Goal: Transaction & Acquisition: Purchase product/service

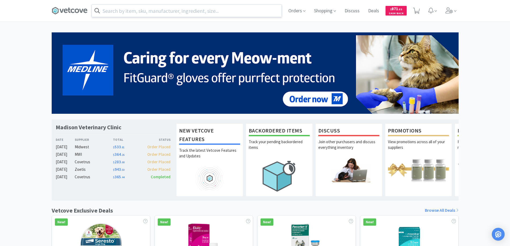
click at [116, 10] on input "text" at bounding box center [187, 11] width 190 height 12
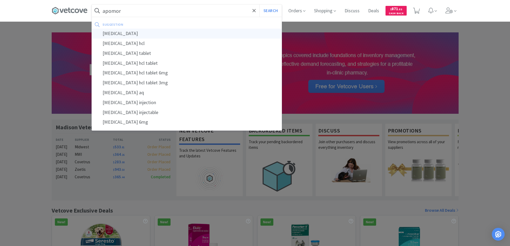
click at [113, 33] on div "[MEDICAL_DATA]" at bounding box center [187, 34] width 190 height 10
type input "[MEDICAL_DATA]"
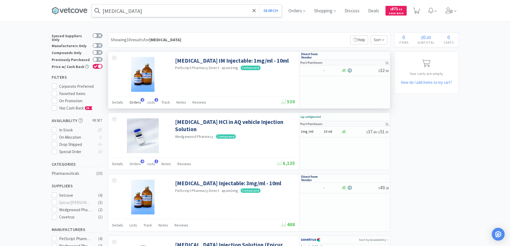
click at [141, 99] on span "2" at bounding box center [143, 100] width 4 height 4
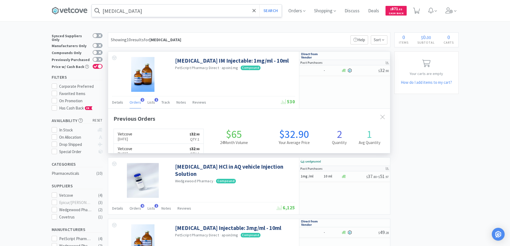
scroll to position [139, 282]
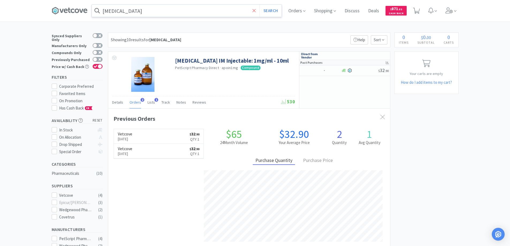
click at [256, 9] on icon at bounding box center [253, 10] width 3 height 5
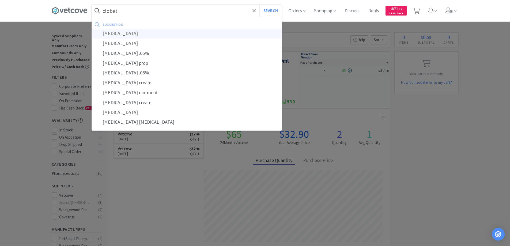
click at [114, 34] on div "[MEDICAL_DATA]" at bounding box center [187, 34] width 190 height 10
type input "[MEDICAL_DATA]"
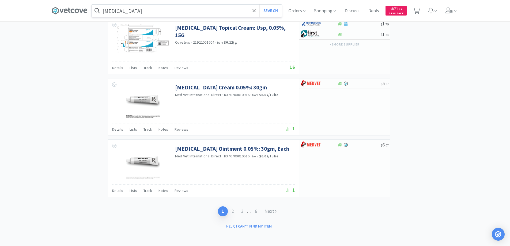
scroll to position [767, 0]
click at [232, 209] on link "2" at bounding box center [233, 211] width 10 height 10
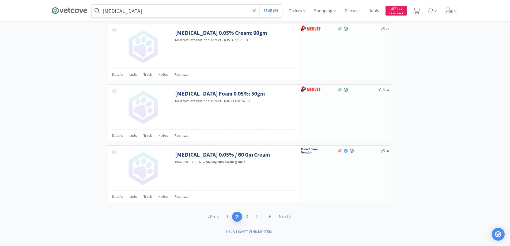
scroll to position [767, 0]
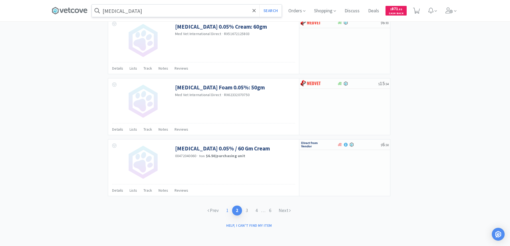
click at [226, 211] on link "1" at bounding box center [228, 211] width 10 height 10
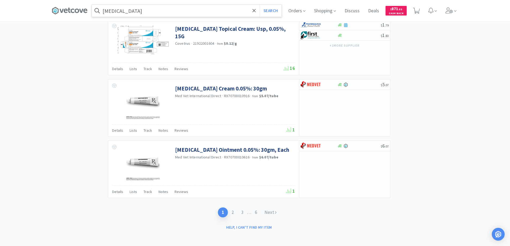
scroll to position [767, 0]
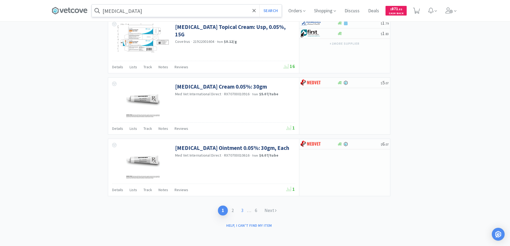
click at [241, 211] on link "3" at bounding box center [242, 211] width 10 height 10
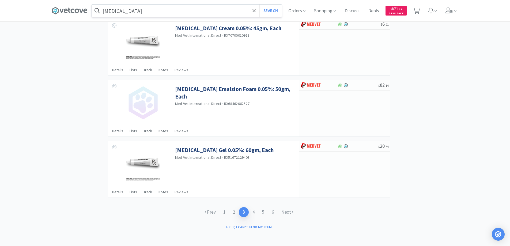
scroll to position [763, 0]
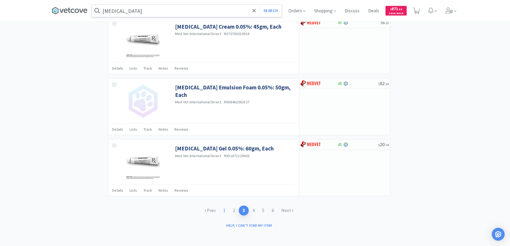
click at [224, 210] on link "1" at bounding box center [225, 211] width 10 height 10
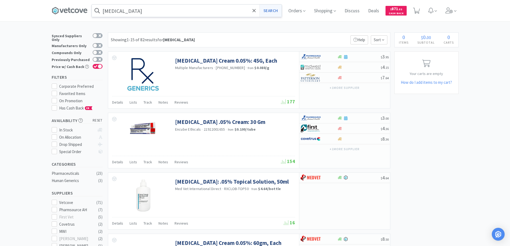
click at [269, 9] on button "Search" at bounding box center [270, 11] width 22 height 12
click at [269, 11] on button "Search" at bounding box center [270, 11] width 22 height 12
click at [255, 11] on icon at bounding box center [253, 10] width 3 height 5
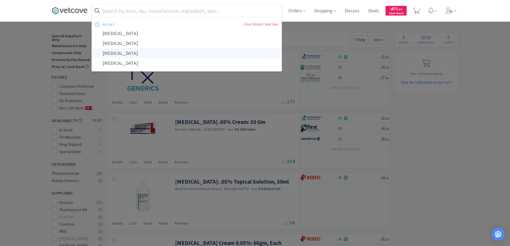
click at [120, 53] on div "[MEDICAL_DATA]" at bounding box center [187, 53] width 190 height 10
type input "[MEDICAL_DATA]"
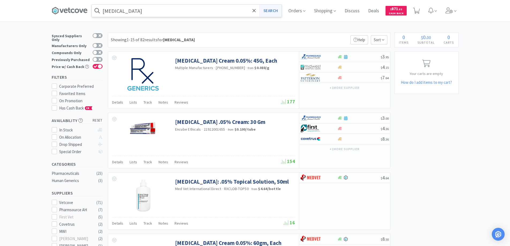
click at [270, 10] on button "Search" at bounding box center [270, 11] width 22 height 12
click at [297, 9] on span "Orders" at bounding box center [296, 10] width 21 height 21
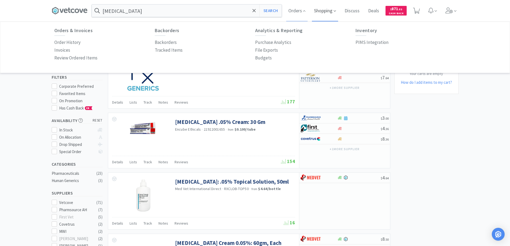
click at [323, 10] on span "Shopping" at bounding box center [325, 10] width 26 height 21
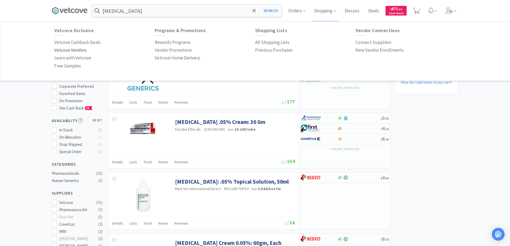
click at [69, 50] on p "Vetcove Vendors" at bounding box center [70, 50] width 32 height 7
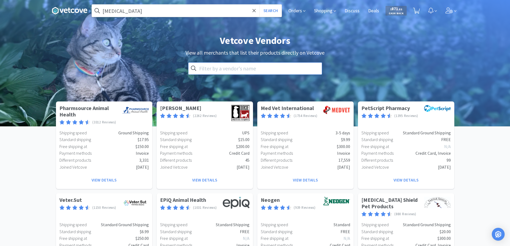
click at [201, 66] on input "text" at bounding box center [255, 68] width 134 height 12
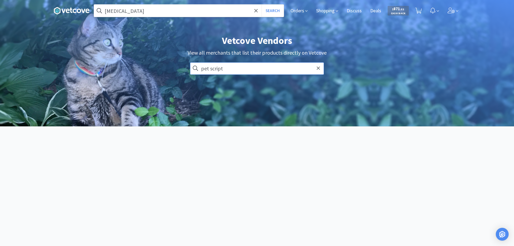
type input "pet script"
click at [222, 71] on input "pet script" at bounding box center [257, 68] width 134 height 12
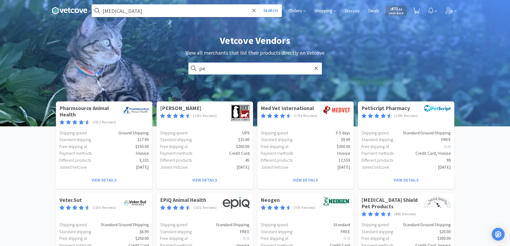
type input "pet"
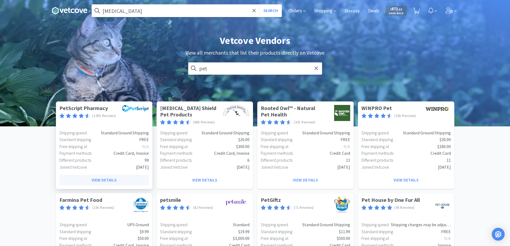
click at [105, 179] on button "View Details" at bounding box center [103, 180] width 89 height 11
click at [105, 179] on body "clobetasol Search Orders Shopping Discuss Discuss Deals Deals $ 871 . 52 Cash B…" at bounding box center [255, 123] width 510 height 246
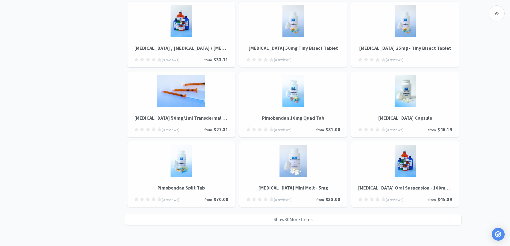
scroll to position [544, 0]
click at [280, 219] on div "Show 30 More Items" at bounding box center [293, 219] width 336 height 10
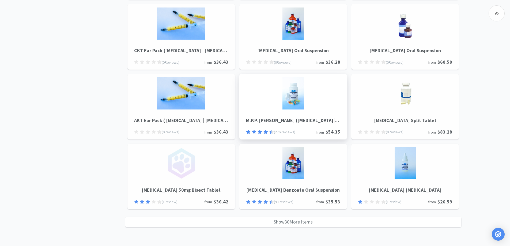
scroll to position [1243, 0]
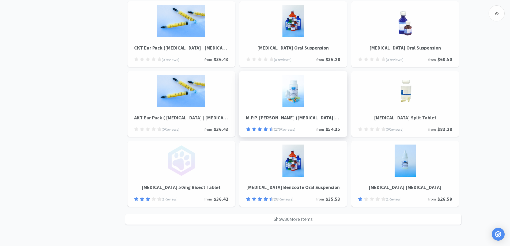
click at [280, 218] on div "Show 30 More Items" at bounding box center [293, 219] width 336 height 10
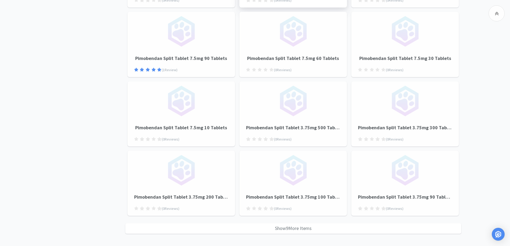
scroll to position [1939, 0]
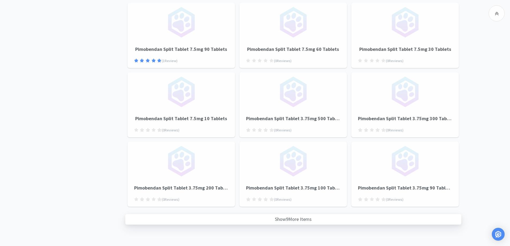
click at [289, 218] on div "Show 9 More Items" at bounding box center [293, 219] width 336 height 10
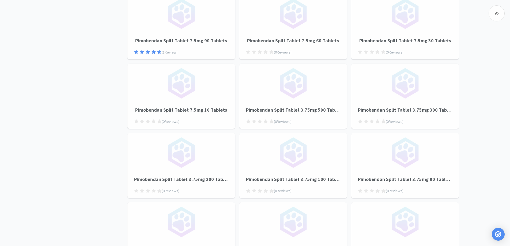
scroll to position [1890, 0]
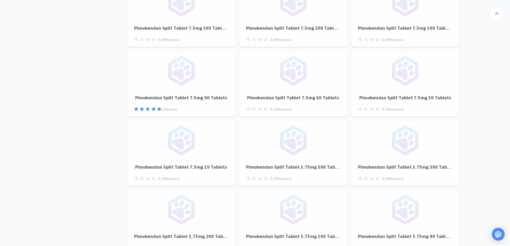
click at [499, 14] on div at bounding box center [497, 13] width 16 height 16
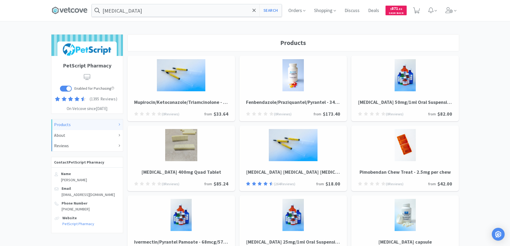
scroll to position [0, 0]
click at [71, 10] on icon at bounding box center [73, 11] width 4 height 4
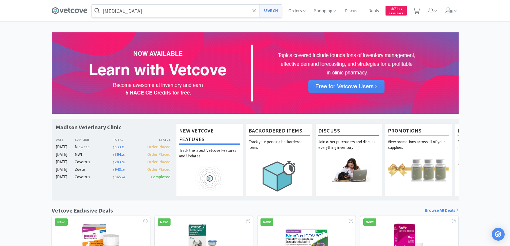
click at [266, 10] on button "Search" at bounding box center [270, 11] width 22 height 12
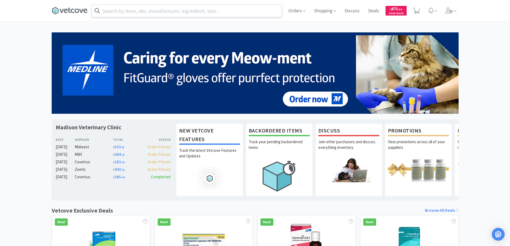
click at [108, 10] on input "text" at bounding box center [187, 11] width 190 height 12
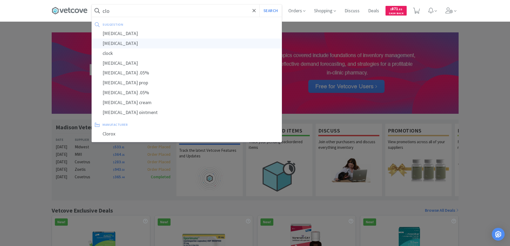
click at [112, 44] on div "[MEDICAL_DATA]" at bounding box center [187, 44] width 190 height 10
type input "[MEDICAL_DATA]"
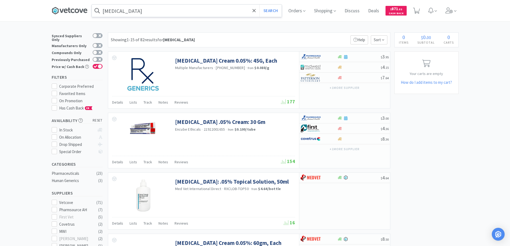
click at [72, 10] on icon at bounding box center [70, 11] width 36 height 8
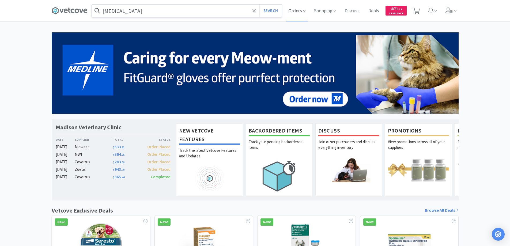
click at [296, 11] on span "Orders" at bounding box center [296, 10] width 21 height 21
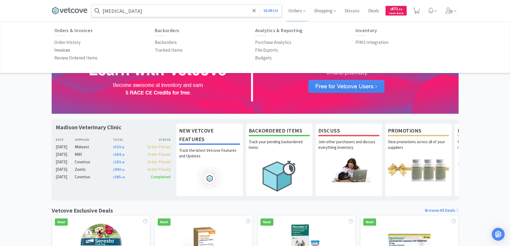
click at [62, 50] on p "Invoices" at bounding box center [62, 50] width 16 height 7
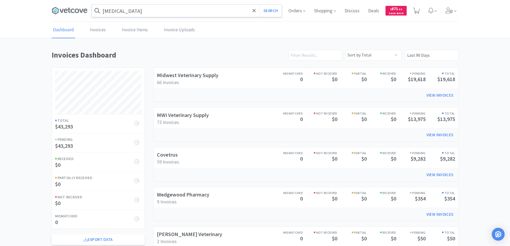
scroll to position [257, 407]
click at [97, 29] on link "Invoices" at bounding box center [98, 30] width 18 height 16
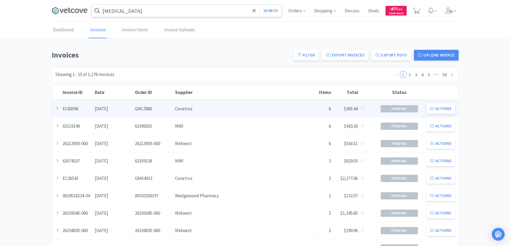
click at [106, 108] on div "Date August 29th, 2025" at bounding box center [113, 109] width 40 height 14
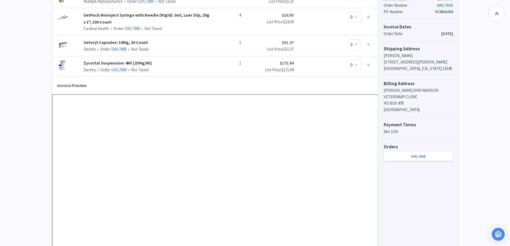
scroll to position [187, 0]
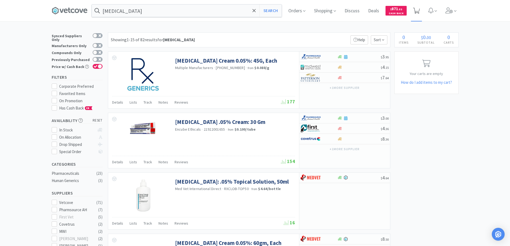
click at [418, 10] on icon at bounding box center [416, 11] width 7 height 6
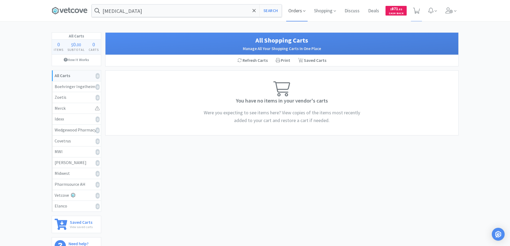
click at [290, 10] on span "Orders" at bounding box center [296, 10] width 21 height 21
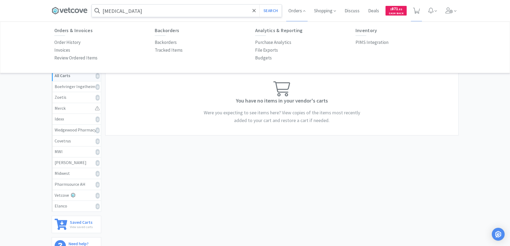
click at [249, 10] on input "[MEDICAL_DATA]" at bounding box center [187, 11] width 190 height 12
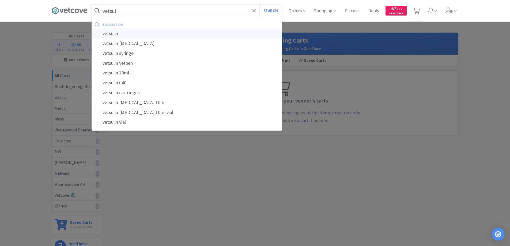
click at [110, 34] on div "vetsulin" at bounding box center [187, 34] width 190 height 10
type input "vetsulin"
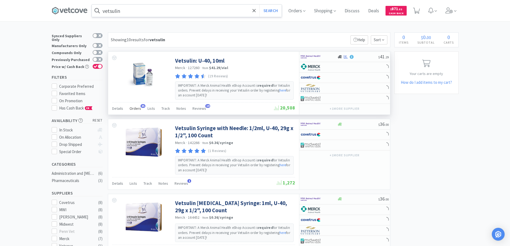
click at [142, 106] on span "35" at bounding box center [143, 106] width 5 height 4
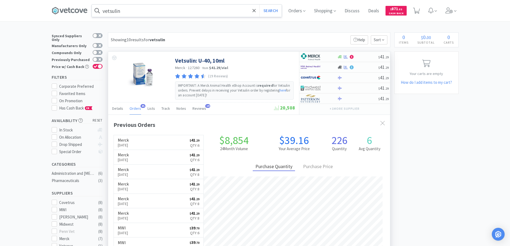
scroll to position [144, 282]
click at [293, 12] on span "Orders" at bounding box center [296, 10] width 21 height 21
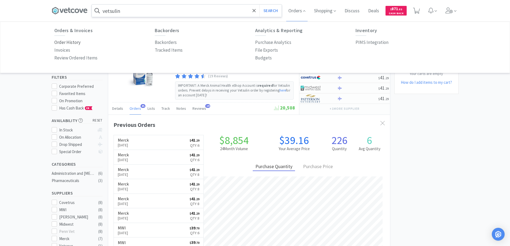
click at [75, 43] on p "Order History" at bounding box center [67, 42] width 26 height 7
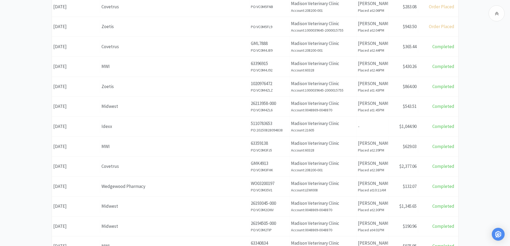
scroll to position [55, 0]
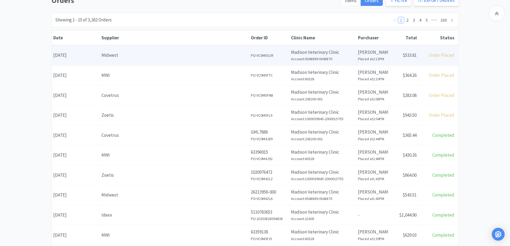
click at [134, 55] on div "Midwest" at bounding box center [174, 55] width 146 height 7
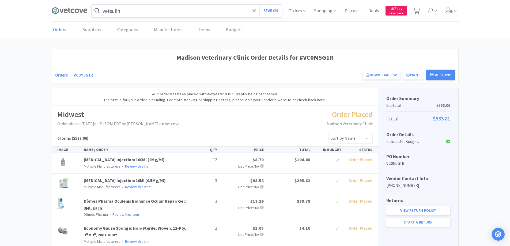
click at [60, 76] on link "Orders" at bounding box center [61, 74] width 13 height 5
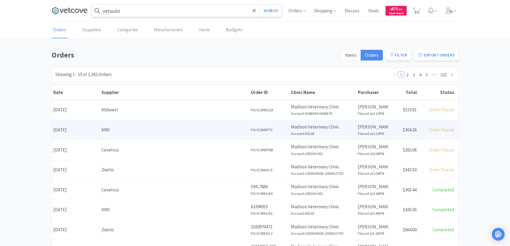
click at [126, 131] on div "MWI" at bounding box center [174, 129] width 146 height 7
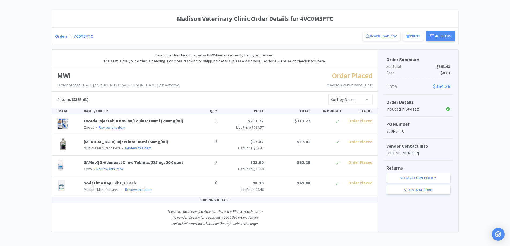
scroll to position [41, 0]
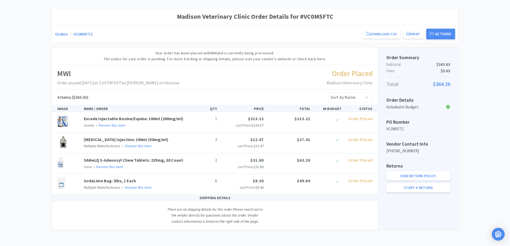
click at [61, 35] on link "Orders" at bounding box center [61, 33] width 13 height 5
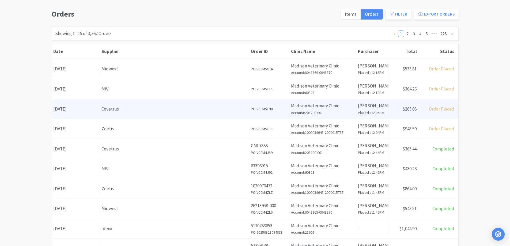
click at [127, 112] on div "Covetrus" at bounding box center [174, 108] width 146 height 7
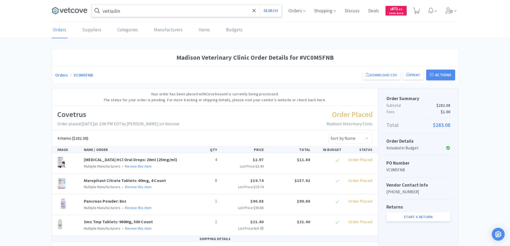
click at [59, 75] on link "Orders" at bounding box center [61, 74] width 13 height 5
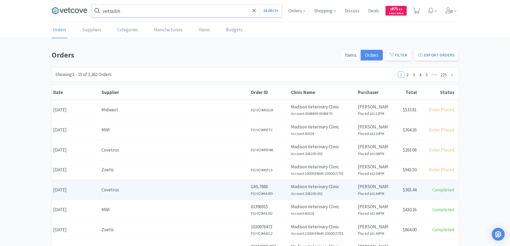
click at [135, 190] on div "Covetrus" at bounding box center [174, 189] width 146 height 7
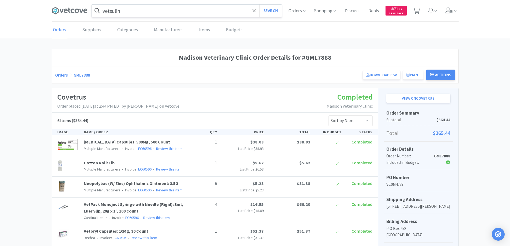
click at [61, 74] on link "Orders" at bounding box center [61, 74] width 13 height 5
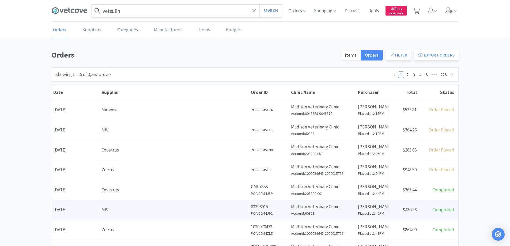
click at [133, 209] on div "MWI" at bounding box center [174, 209] width 146 height 7
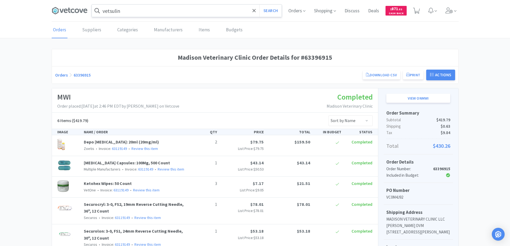
click at [61, 74] on link "Orders" at bounding box center [61, 74] width 13 height 5
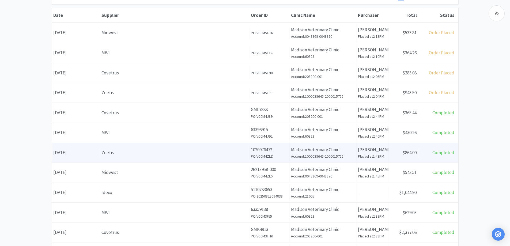
scroll to position [80, 0]
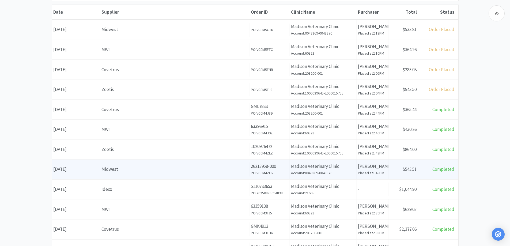
click at [135, 172] on div "Midwest" at bounding box center [174, 169] width 146 height 7
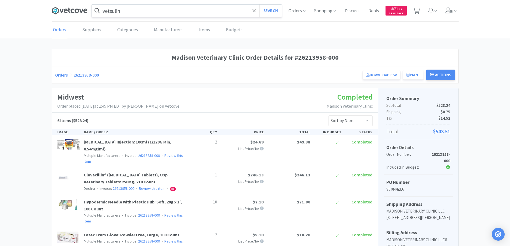
click at [70, 10] on icon at bounding box center [70, 11] width 36 height 8
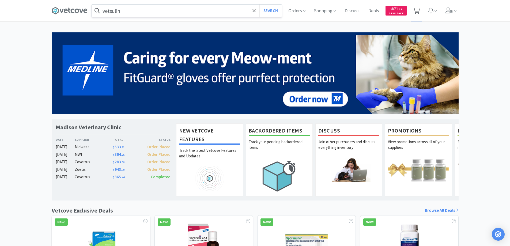
click at [417, 9] on icon at bounding box center [416, 11] width 7 height 6
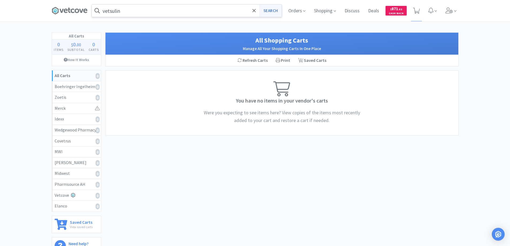
click at [267, 9] on button "Search" at bounding box center [270, 11] width 22 height 12
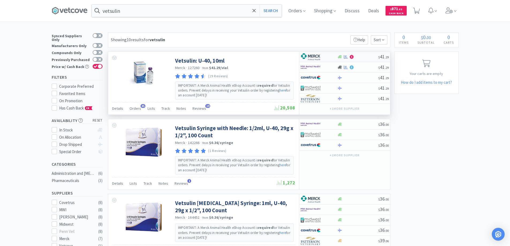
click at [332, 56] on div at bounding box center [319, 56] width 37 height 9
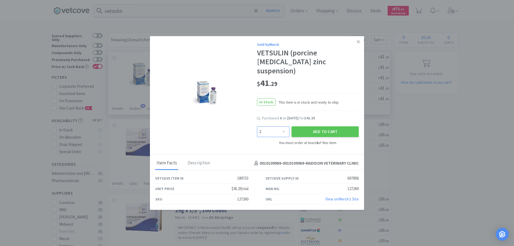
click at [283, 127] on select "Enter Quantity 2 3 4 5 6 7 8 9 10 11 12 13 14 15 16 17 18 19 20 21 Enter Quanti…" at bounding box center [273, 131] width 32 height 11
select select "8"
click at [257, 126] on select "Enter Quantity 2 3 4 5 6 7 8 9 10 11 12 13 14 15 16 17 18 19 20 21 Enter Quanti…" at bounding box center [273, 131] width 32 height 11
click at [316, 126] on button "Add to Cart" at bounding box center [325, 131] width 67 height 11
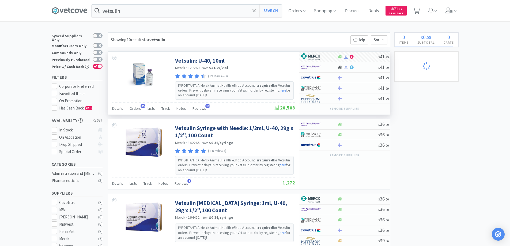
select select "8"
click at [418, 10] on span "1" at bounding box center [417, 8] width 2 height 21
select select "8"
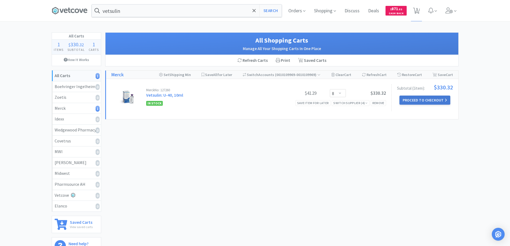
click at [409, 99] on button "Proceed to Checkout" at bounding box center [424, 100] width 51 height 9
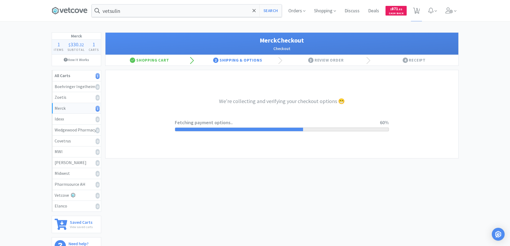
select select "-E803-9633-Q2BK98JX4CWZ1W"
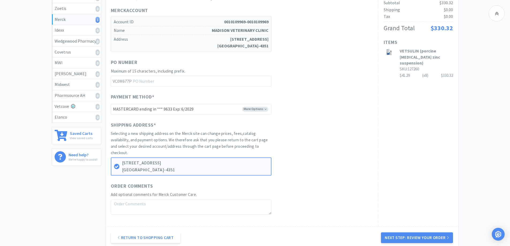
scroll to position [107, 0]
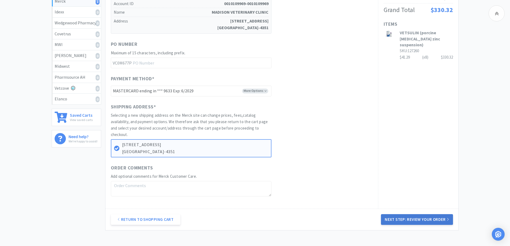
click at [413, 219] on button "Next Step: Review Your Order" at bounding box center [417, 219] width 72 height 11
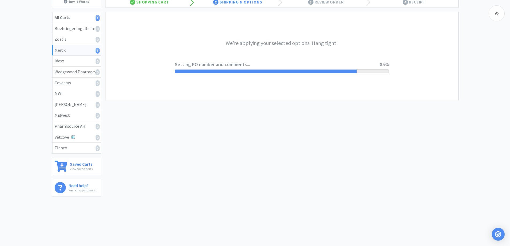
scroll to position [0, 0]
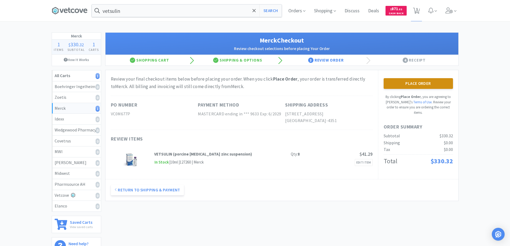
click at [413, 84] on button "Place Order" at bounding box center [418, 83] width 69 height 11
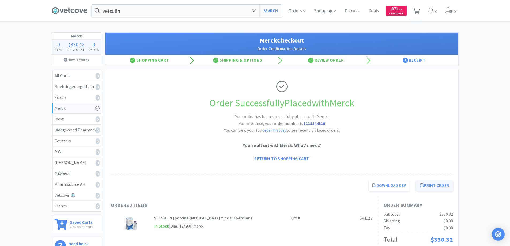
click at [431, 184] on button "Print Order" at bounding box center [434, 185] width 37 height 11
click at [254, 11] on icon at bounding box center [253, 10] width 3 height 3
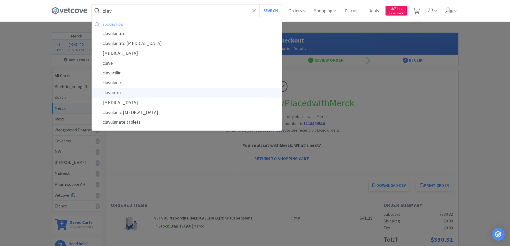
click at [111, 93] on div "clavamox" at bounding box center [187, 93] width 190 height 10
type input "clavamox"
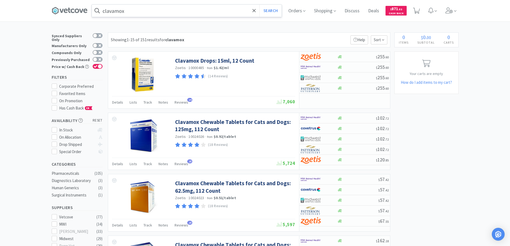
click at [131, 11] on input "clavamox" at bounding box center [187, 11] width 190 height 12
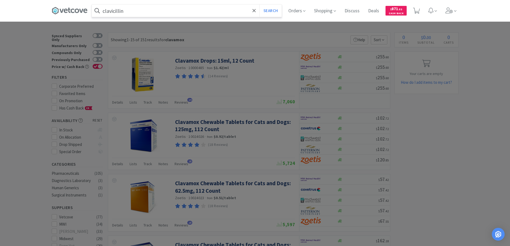
click at [114, 10] on input "clavicillin" at bounding box center [187, 11] width 190 height 12
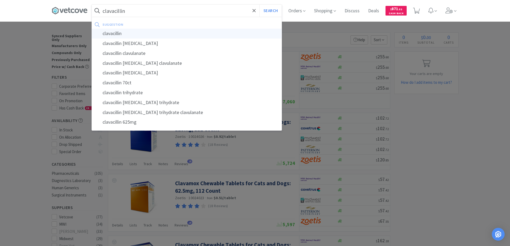
click at [116, 33] on div "clavacillin" at bounding box center [187, 34] width 190 height 10
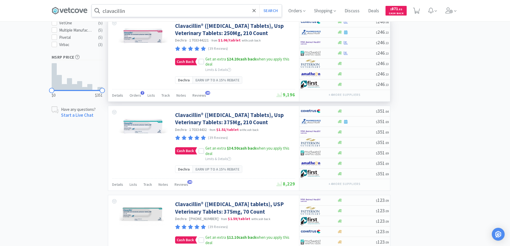
scroll to position [321, 0]
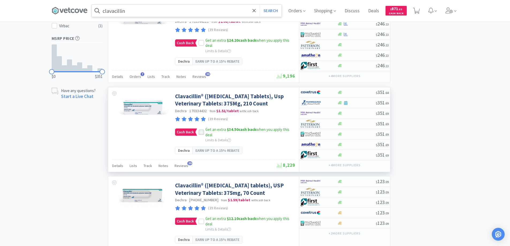
click at [201, 134] on icon at bounding box center [201, 132] width 4 height 4
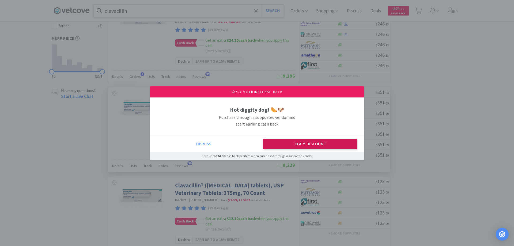
click at [295, 144] on button "Claim Discount" at bounding box center [310, 144] width 95 height 11
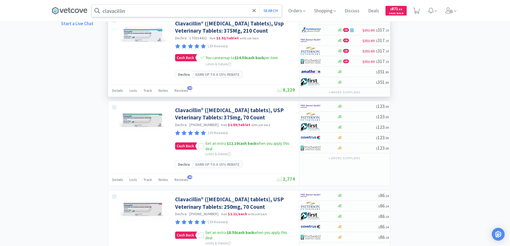
scroll to position [402, 0]
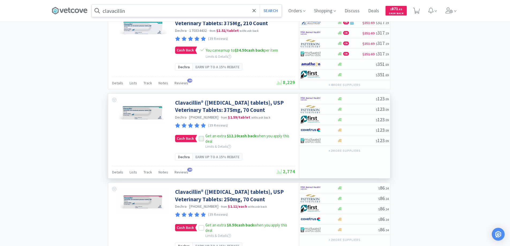
click at [200, 141] on icon at bounding box center [201, 139] width 4 height 4
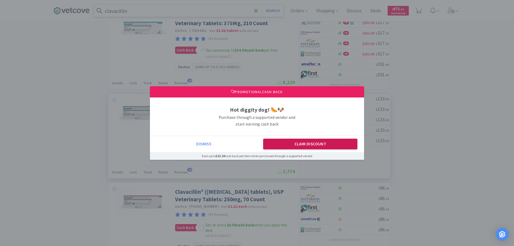
click at [296, 144] on button "Claim Discount" at bounding box center [310, 144] width 95 height 11
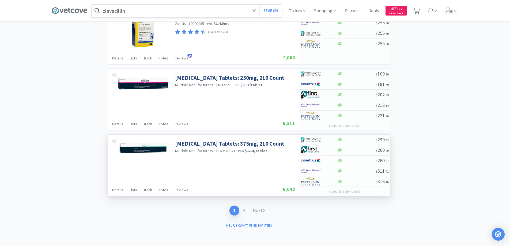
scroll to position [1206, 0]
click at [244, 209] on link "2" at bounding box center [244, 211] width 10 height 10
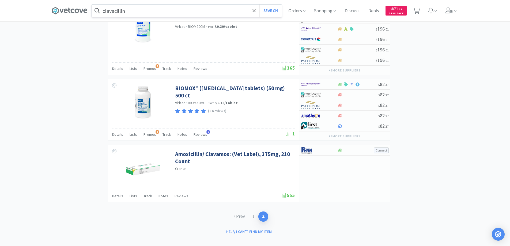
scroll to position [499, 0]
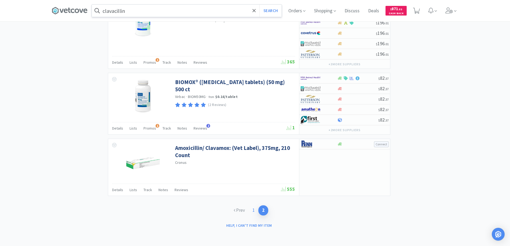
click at [252, 209] on link "1" at bounding box center [254, 210] width 10 height 10
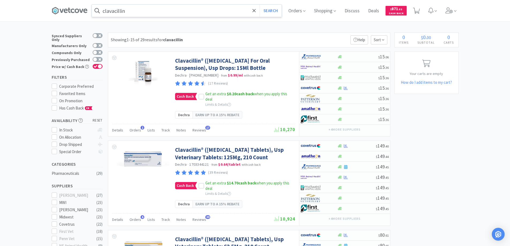
click at [142, 10] on input "clavacillin" at bounding box center [187, 11] width 190 height 12
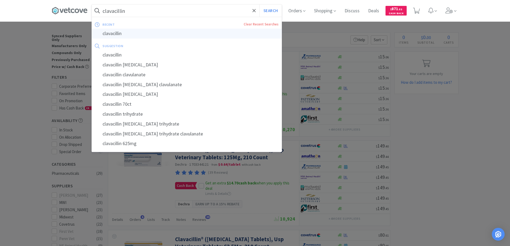
click at [120, 33] on div "clavacillin" at bounding box center [187, 34] width 190 height 10
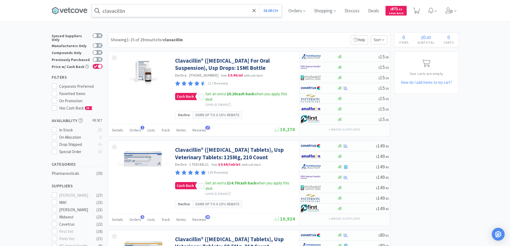
click at [142, 14] on input "clavacillin" at bounding box center [187, 11] width 190 height 12
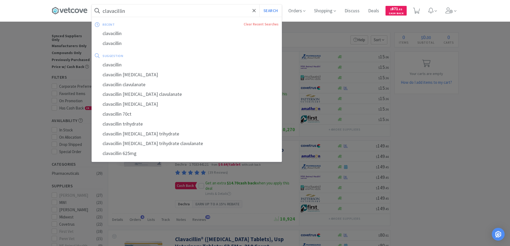
click at [259, 5] on button "Search" at bounding box center [270, 11] width 22 height 12
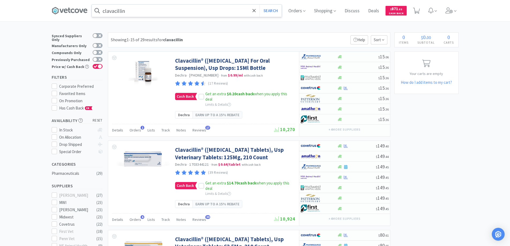
click at [142, 14] on input "clavacillin" at bounding box center [187, 11] width 190 height 12
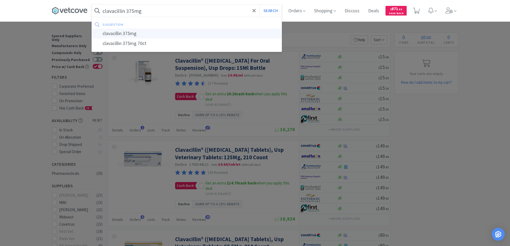
type input "clavacillin 375mg"
click at [114, 33] on div "clavacillin 375mg" at bounding box center [187, 34] width 190 height 10
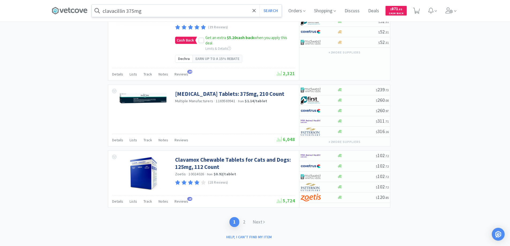
scroll to position [1151, 0]
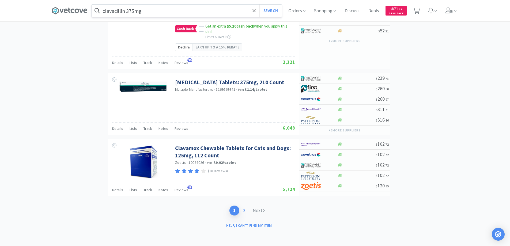
click at [244, 216] on link "2" at bounding box center [244, 211] width 10 height 10
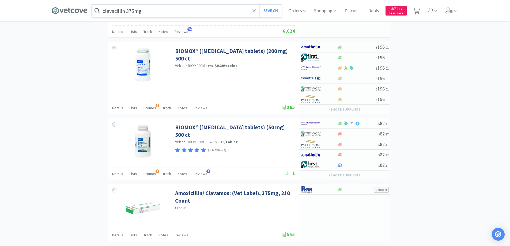
scroll to position [527, 0]
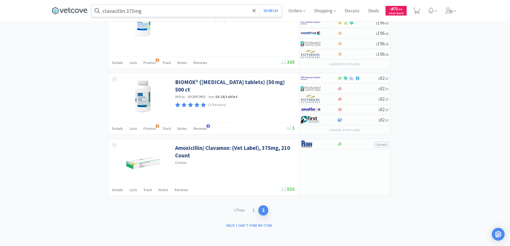
click at [252, 209] on link "1" at bounding box center [254, 210] width 10 height 10
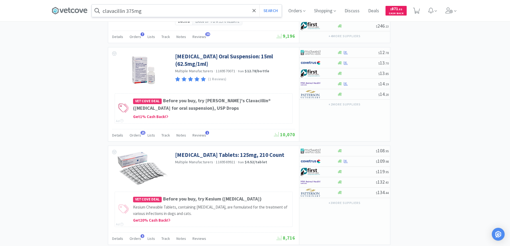
scroll to position [536, 0]
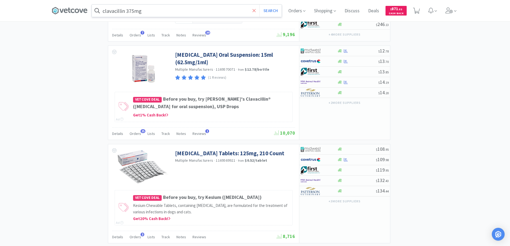
click at [255, 10] on icon at bounding box center [253, 10] width 3 height 5
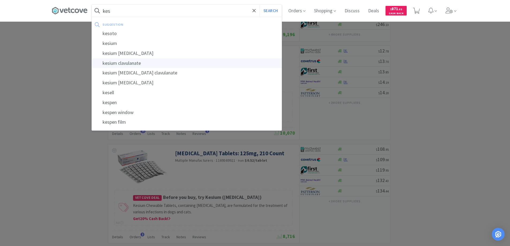
click at [124, 62] on div "kesium clavulanate" at bounding box center [187, 63] width 190 height 10
type input "kesium clavulanate"
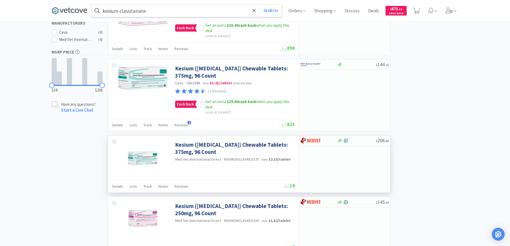
scroll to position [192, 0]
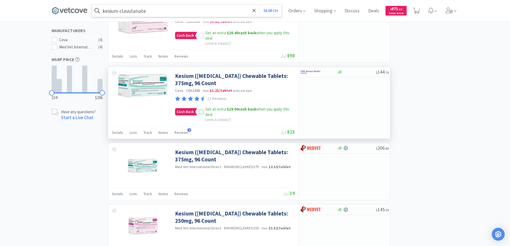
click at [199, 114] on icon at bounding box center [201, 112] width 4 height 4
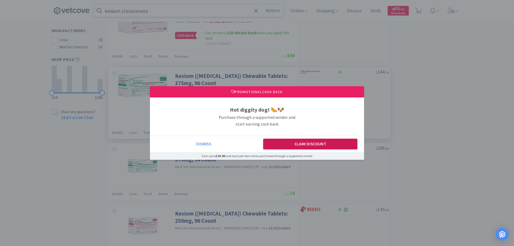
click at [276, 144] on button "Claim Discount" at bounding box center [310, 144] width 95 height 11
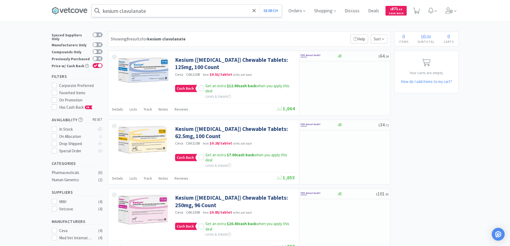
scroll to position [0, 0]
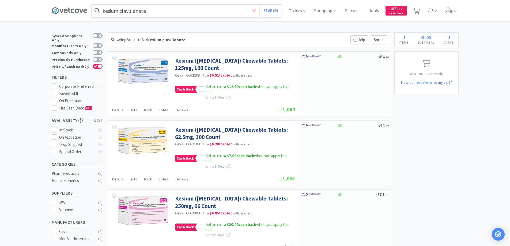
click at [255, 10] on icon at bounding box center [253, 10] width 3 height 5
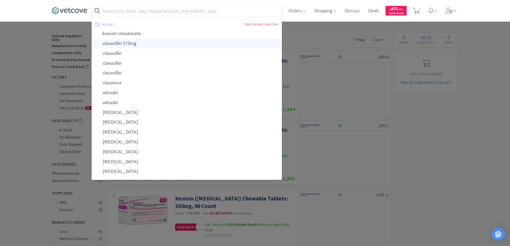
click at [130, 43] on div "clavacillin 375mg" at bounding box center [187, 44] width 190 height 10
type input "clavacillin 375mg"
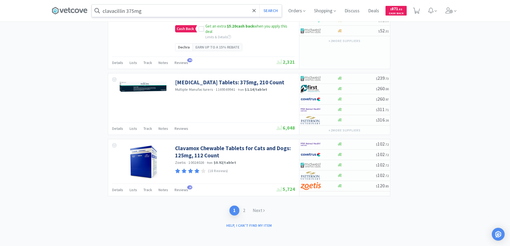
scroll to position [1125, 0]
click at [269, 10] on button "Search" at bounding box center [270, 11] width 22 height 12
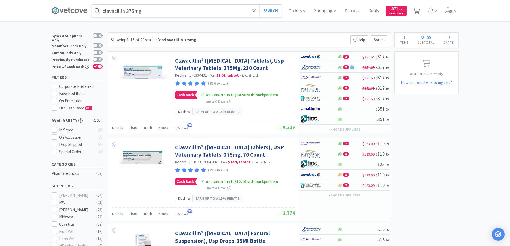
click at [160, 11] on input "clavacillin 375mg" at bounding box center [187, 11] width 190 height 12
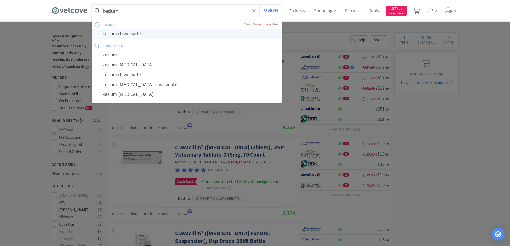
click at [135, 32] on div "kesium clavulanate" at bounding box center [187, 34] width 190 height 10
type input "kesium clavulanate"
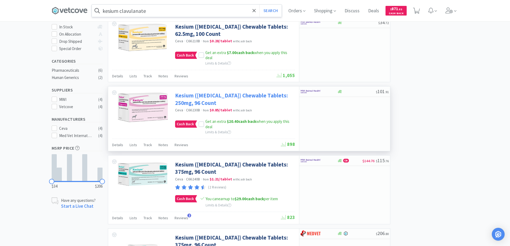
scroll to position [107, 0]
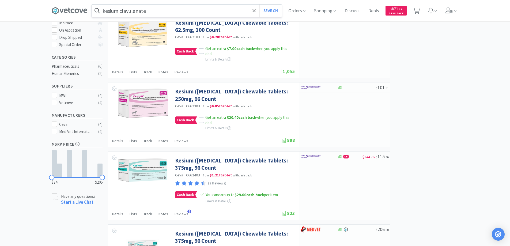
click at [155, 13] on input "kesium clavulanate" at bounding box center [187, 11] width 190 height 12
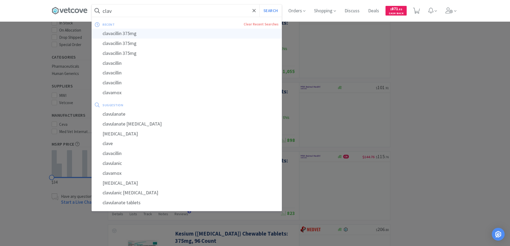
click at [116, 32] on div "clavacillin 375mg" at bounding box center [187, 34] width 190 height 10
type input "clavacillin 375mg"
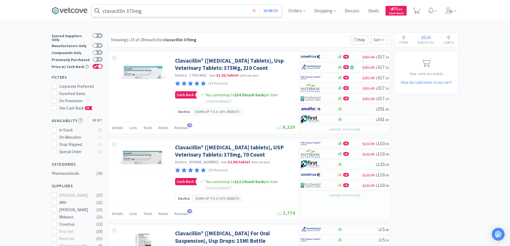
click at [255, 10] on icon at bounding box center [253, 10] width 3 height 3
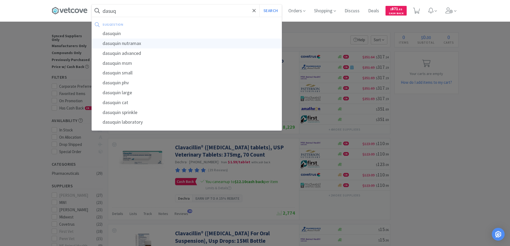
click at [133, 43] on div "dasuquin nutramax" at bounding box center [187, 44] width 190 height 10
type input "dasuquin nutramax"
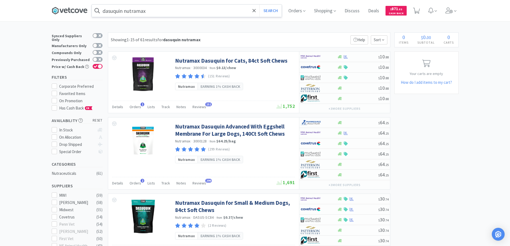
click at [74, 10] on icon at bounding box center [70, 11] width 36 height 8
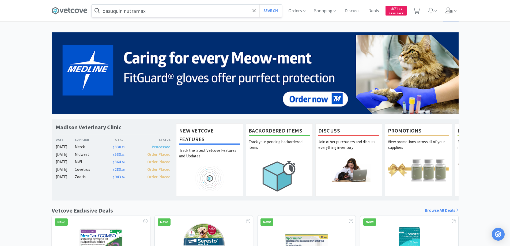
click at [449, 11] on icon at bounding box center [449, 10] width 7 height 6
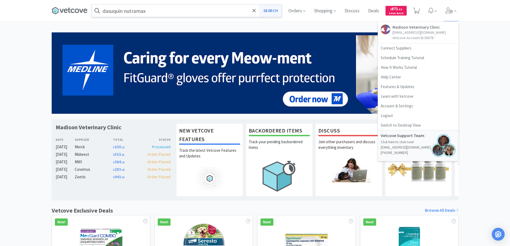
click at [267, 11] on button "Search" at bounding box center [270, 11] width 22 height 12
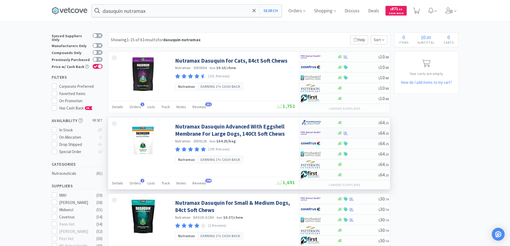
click at [322, 132] on div at bounding box center [315, 133] width 29 height 9
select select "1"
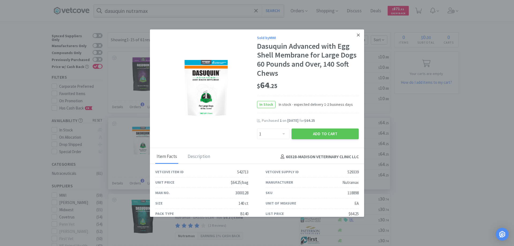
click at [357, 35] on icon at bounding box center [358, 34] width 3 height 3
